Goal: Task Accomplishment & Management: Use online tool/utility

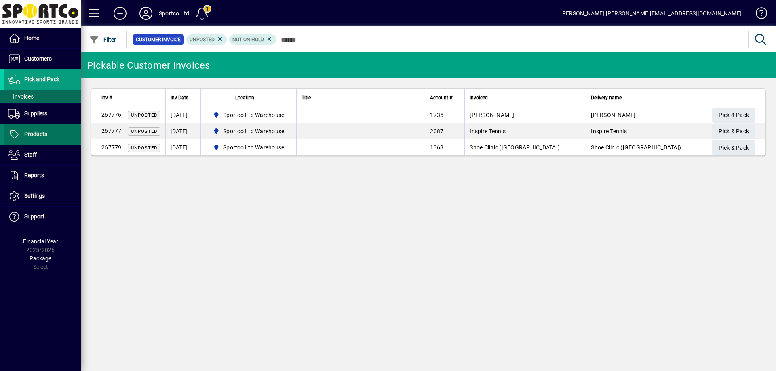
click at [36, 132] on span "Products" at bounding box center [35, 134] width 23 height 6
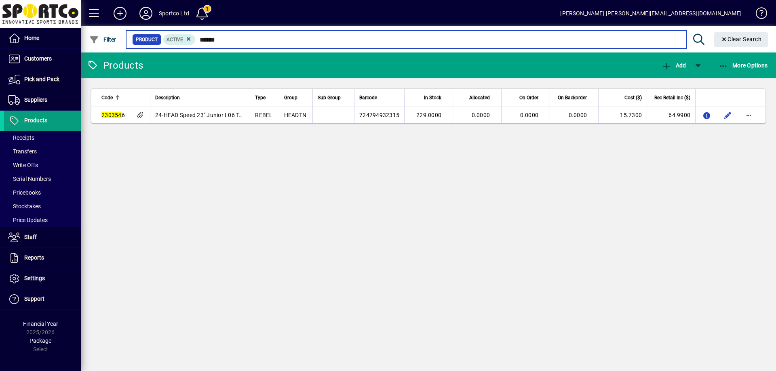
type input "******"
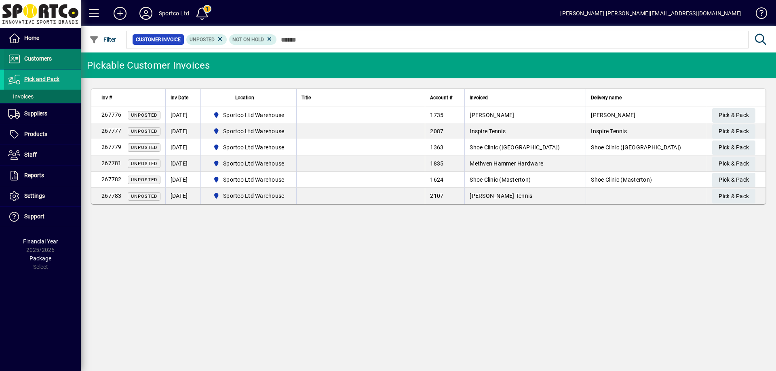
click at [36, 54] on span "Customers" at bounding box center [28, 59] width 48 height 10
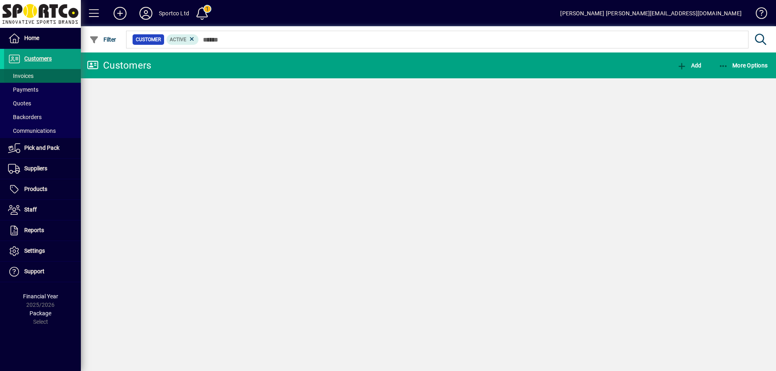
click at [29, 74] on span "Invoices" at bounding box center [20, 76] width 25 height 6
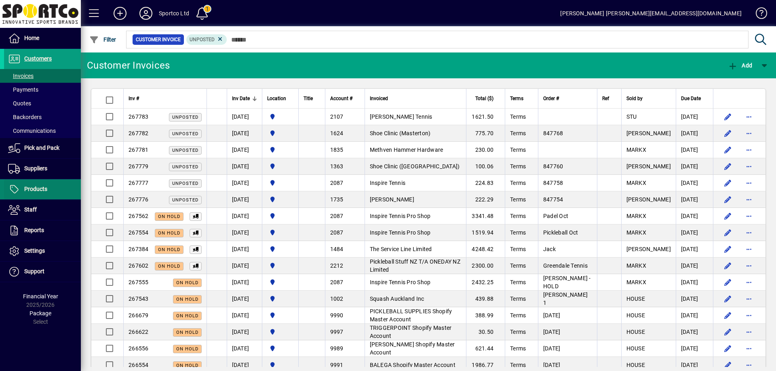
click at [38, 195] on span at bounding box center [42, 189] width 77 height 19
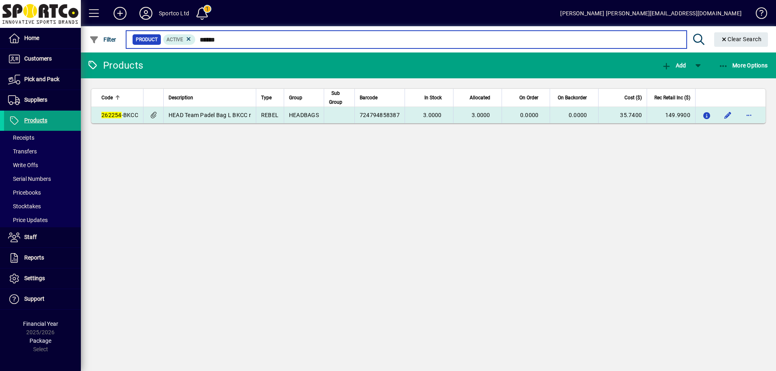
type input "******"
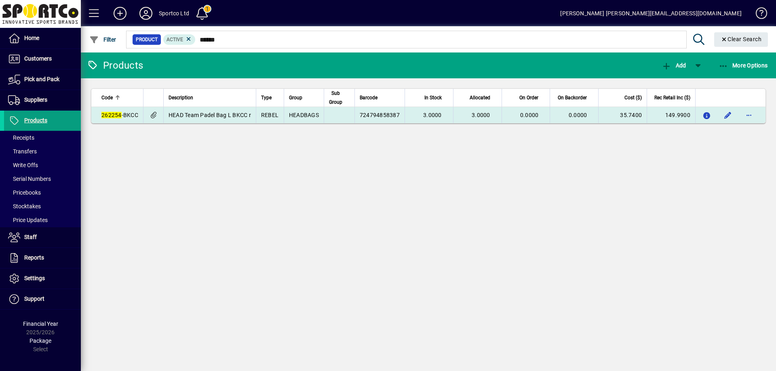
click at [197, 110] on td "HEAD Team Padel Bag L BKCC r" at bounding box center [209, 115] width 92 height 16
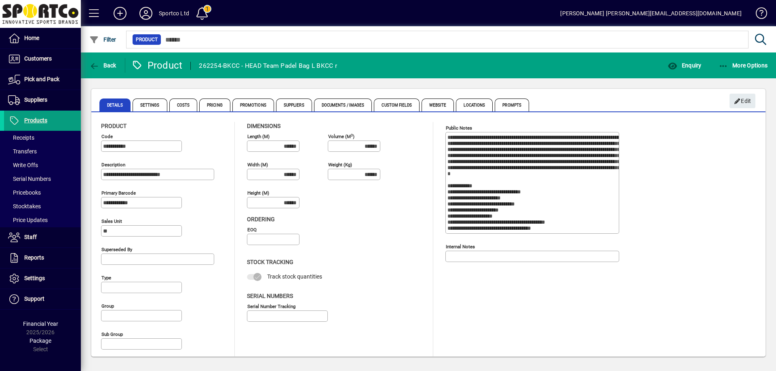
type input "**********"
type input "****"
click at [692, 63] on span "Enquiry" at bounding box center [684, 65] width 34 height 6
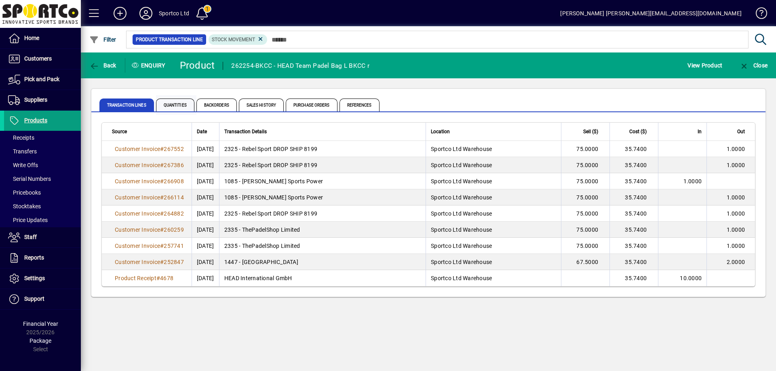
click at [176, 102] on span "Quantities" at bounding box center [175, 105] width 38 height 13
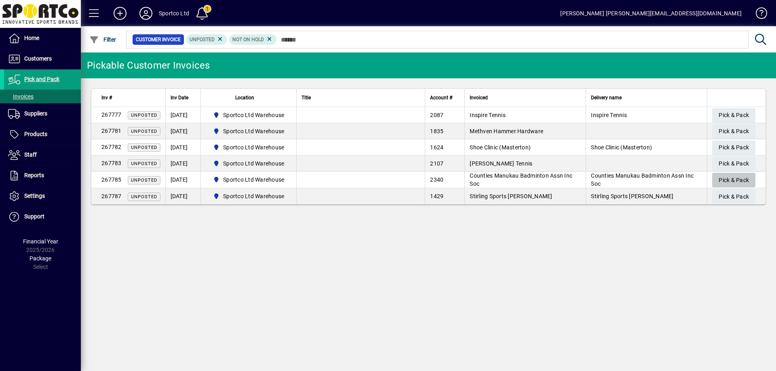
click at [734, 178] on span "Pick & Pack" at bounding box center [733, 180] width 30 height 13
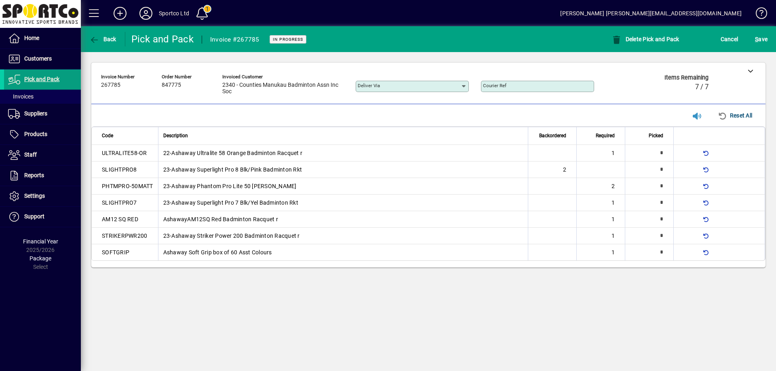
type input "*"
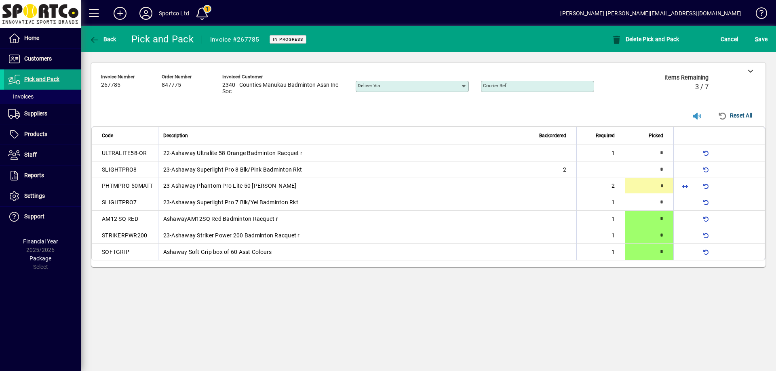
type input "*"
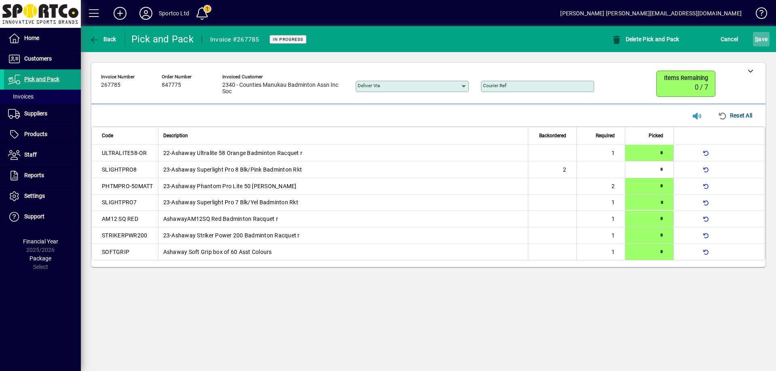
click at [761, 37] on span "S ave" at bounding box center [761, 39] width 13 height 13
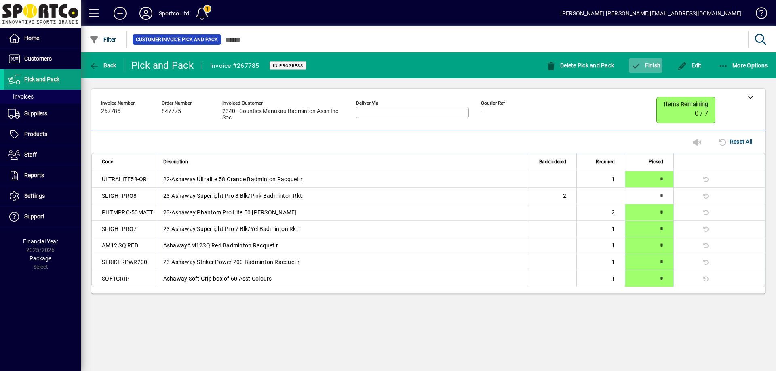
click at [655, 63] on span "Finish" at bounding box center [645, 65] width 29 height 6
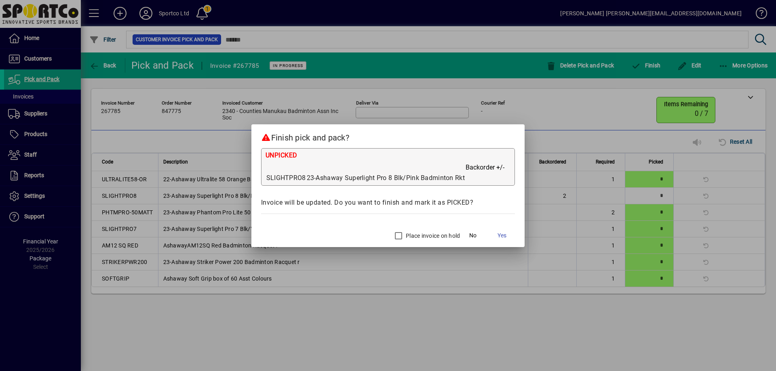
click at [420, 233] on label "Place invoice on hold" at bounding box center [432, 236] width 56 height 8
click at [507, 235] on span at bounding box center [502, 235] width 26 height 19
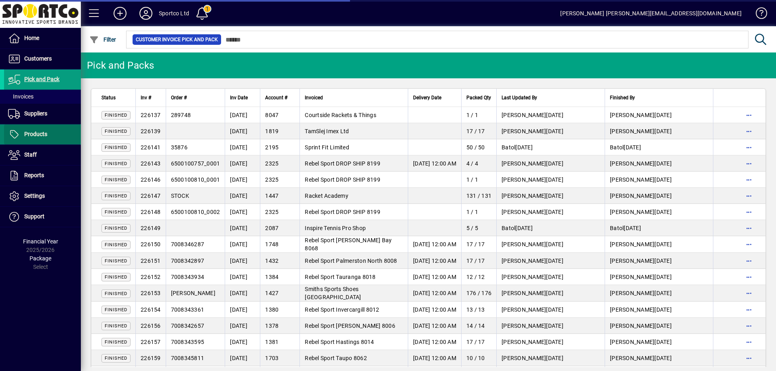
click at [41, 139] on span "Products" at bounding box center [25, 135] width 43 height 10
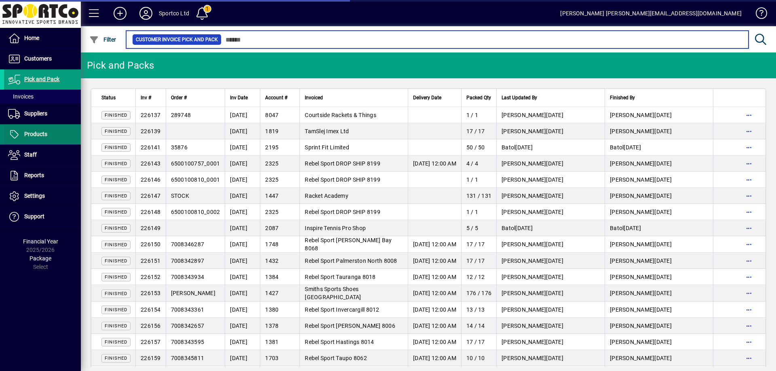
click at [38, 135] on span "Products" at bounding box center [35, 134] width 23 height 6
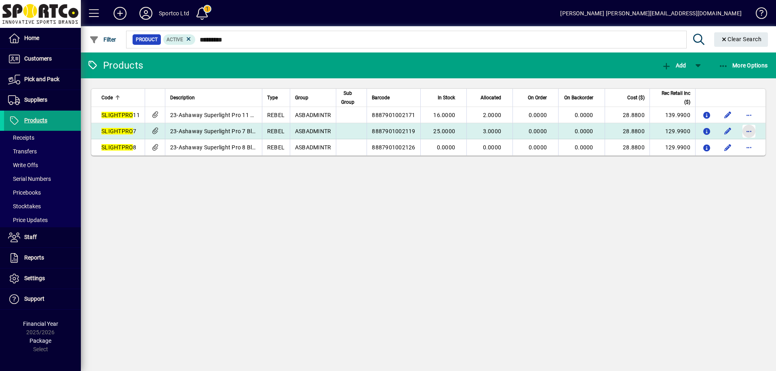
click at [751, 134] on span "button" at bounding box center [748, 131] width 19 height 19
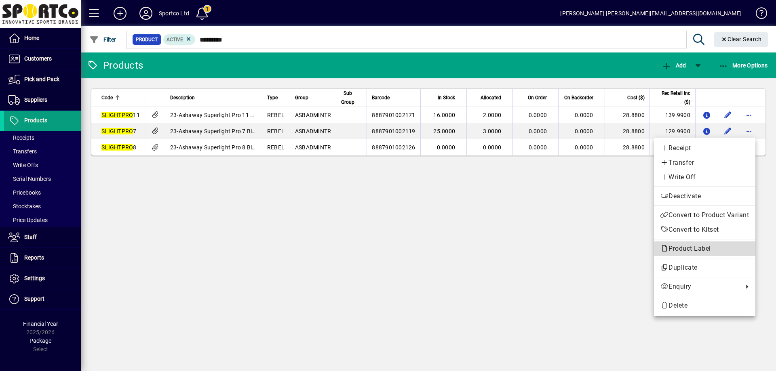
click at [704, 245] on button "Product Label" at bounding box center [704, 249] width 101 height 15
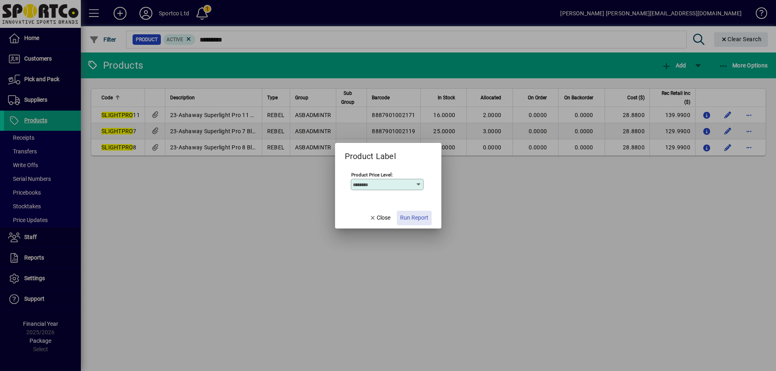
click at [413, 221] on span "Run Report" at bounding box center [414, 218] width 28 height 8
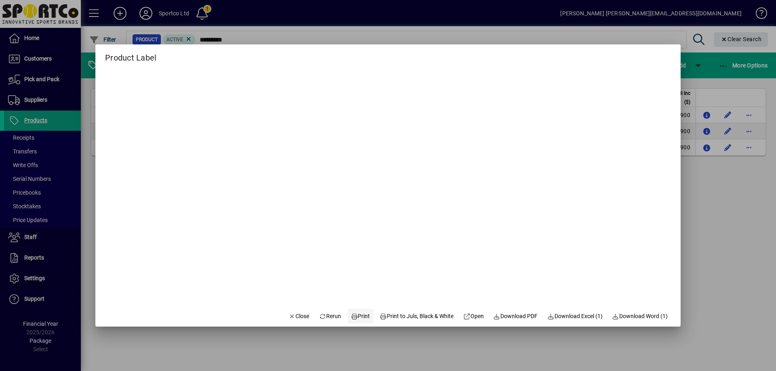
click at [355, 311] on span at bounding box center [360, 316] width 26 height 19
click at [292, 312] on span "Close" at bounding box center [298, 316] width 21 height 8
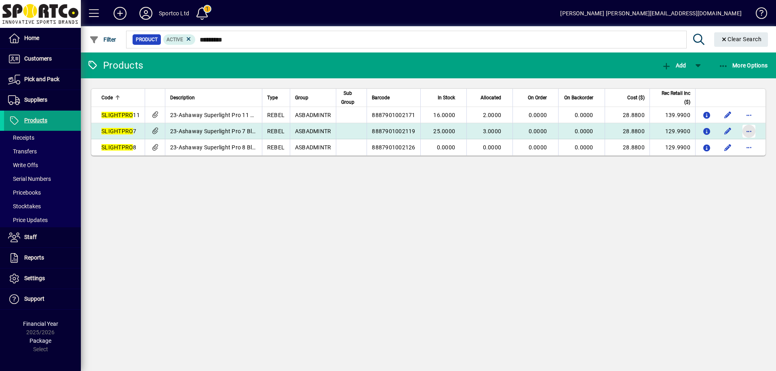
click at [747, 130] on span "button" at bounding box center [748, 131] width 19 height 19
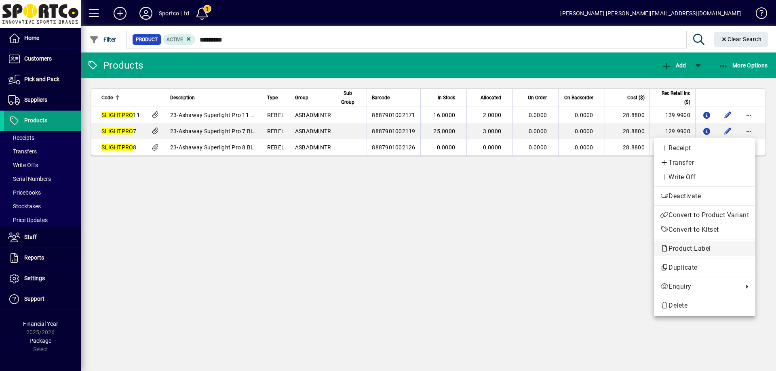
click at [701, 250] on span "Product Label" at bounding box center [687, 249] width 55 height 8
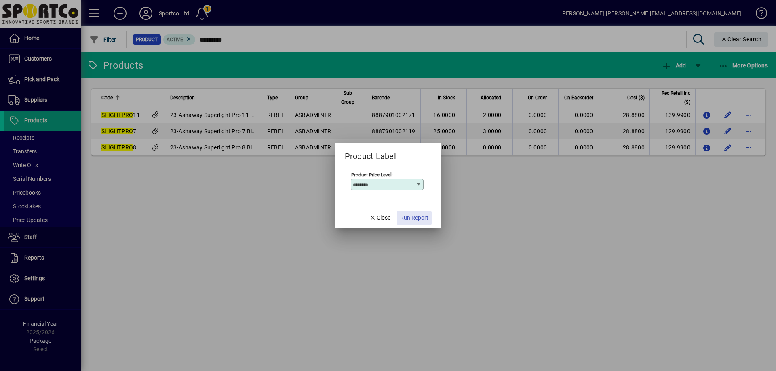
click at [422, 213] on span "button" at bounding box center [414, 217] width 35 height 19
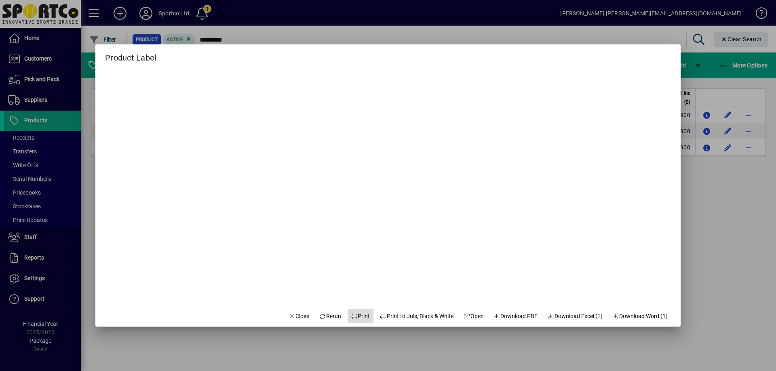
click at [362, 318] on span "Print" at bounding box center [360, 316] width 19 height 8
click at [359, 319] on span "Print" at bounding box center [360, 316] width 19 height 8
click at [293, 312] on span "Close" at bounding box center [298, 316] width 21 height 8
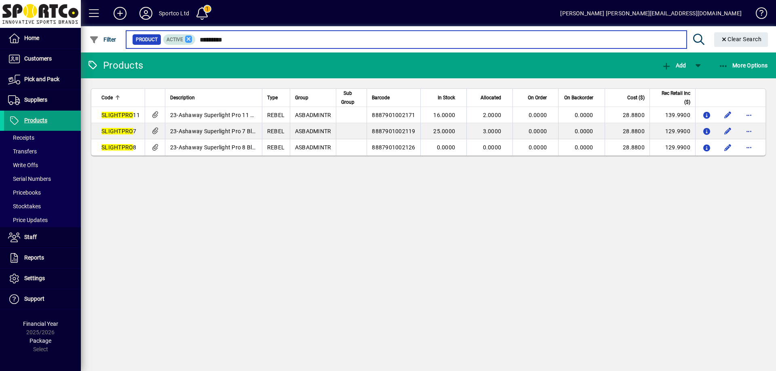
drag, startPoint x: 233, startPoint y: 41, endPoint x: 186, endPoint y: 41, distance: 47.3
click at [186, 41] on div "Product Active *********" at bounding box center [406, 39] width 548 height 11
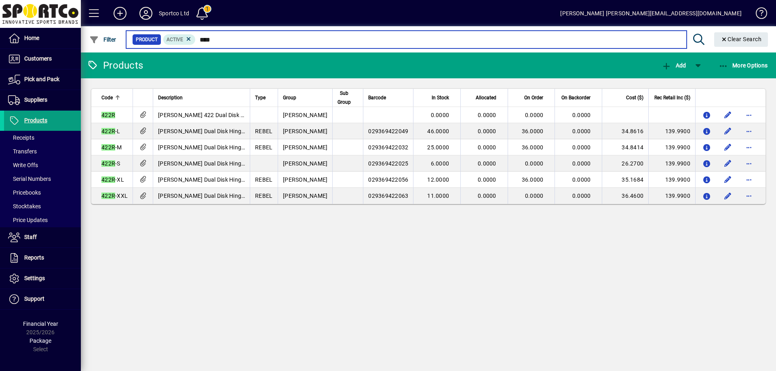
type input "****"
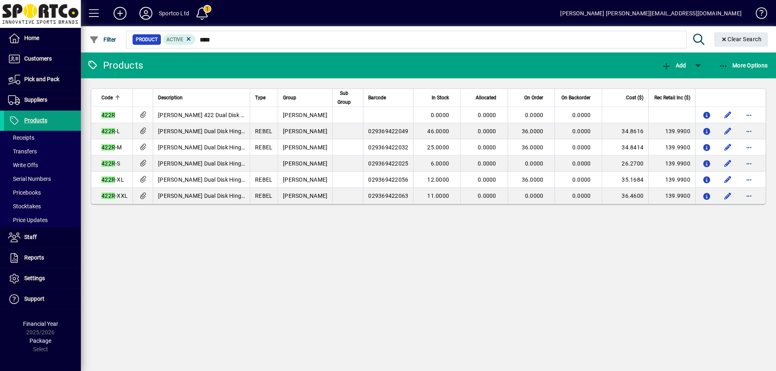
click at [189, 222] on div "Products Add More Options Code Description Type Group Sub Group Barcode In Stoc…" at bounding box center [428, 212] width 695 height 319
